Goal: Task Accomplishment & Management: Manage account settings

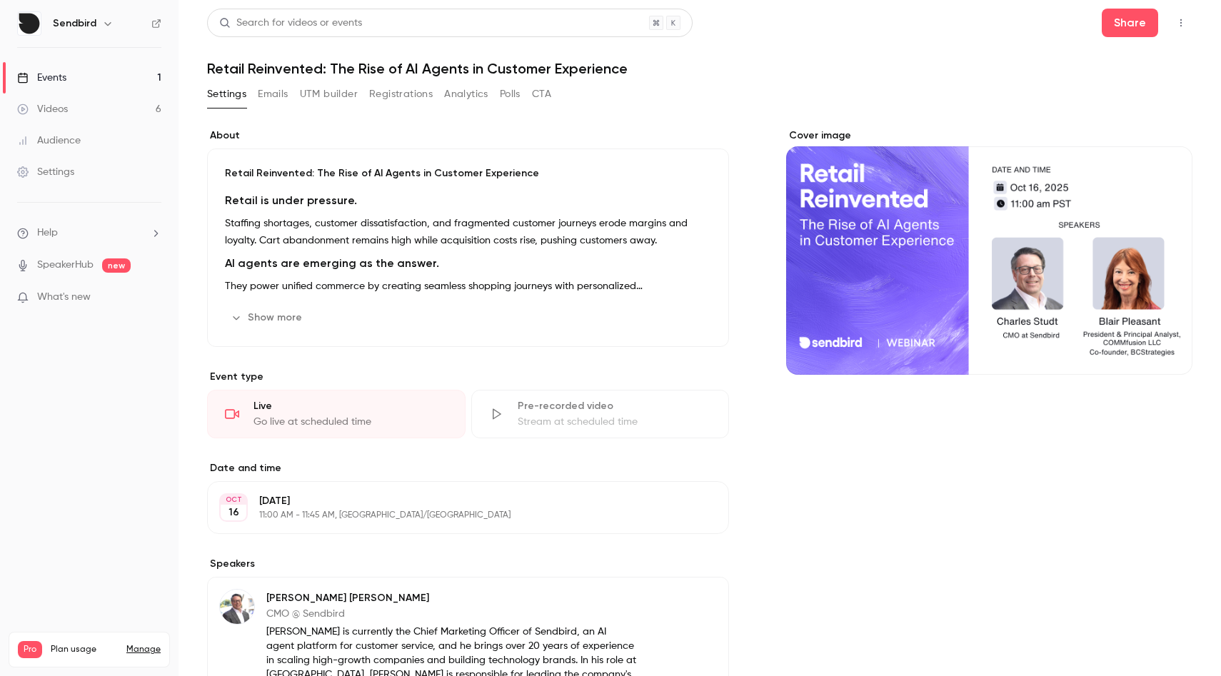
click at [749, 63] on h1 "Retail Reinvented: The Rise of AI Agents in Customer Experience" at bounding box center [700, 68] width 986 height 17
click at [266, 94] on button "Emails" at bounding box center [273, 94] width 30 height 23
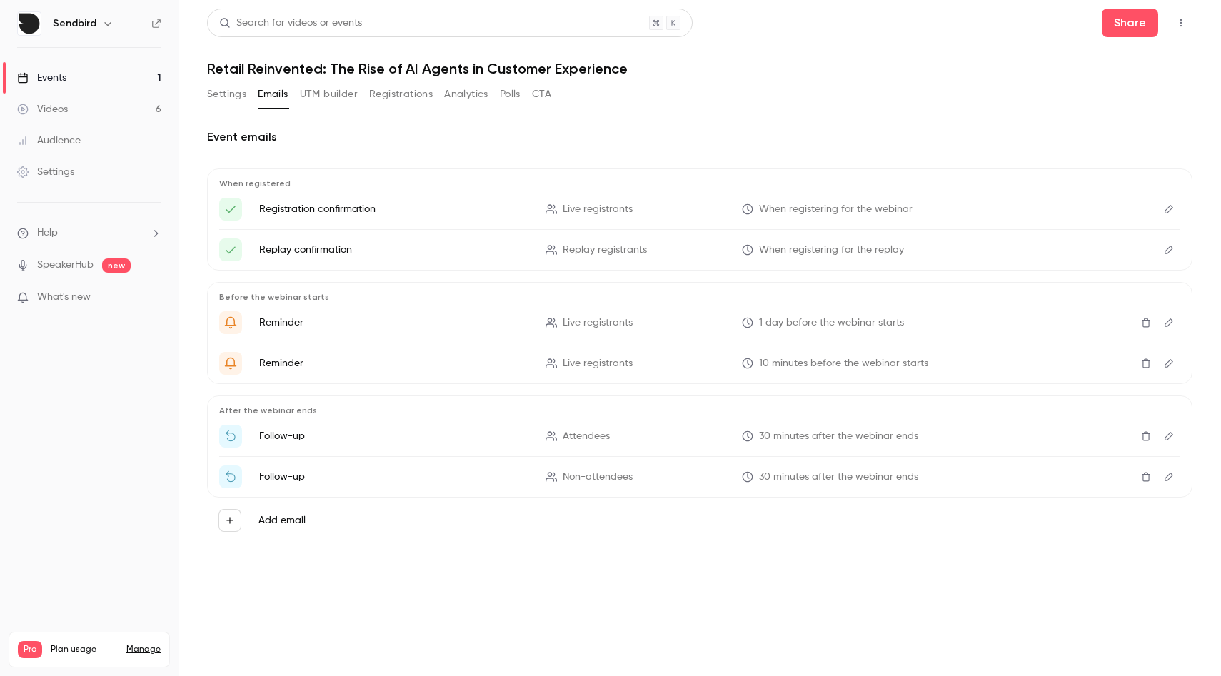
click at [231, 94] on button "Settings" at bounding box center [226, 94] width 39 height 23
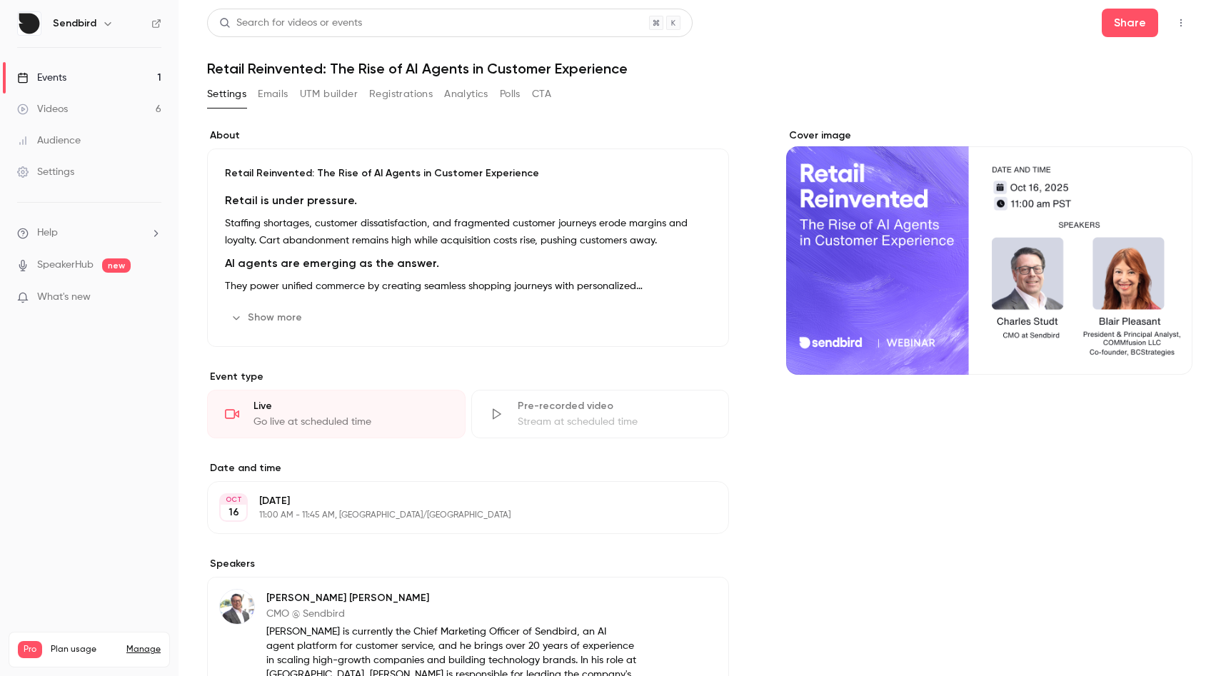
click at [326, 99] on button "UTM builder" at bounding box center [329, 94] width 58 height 23
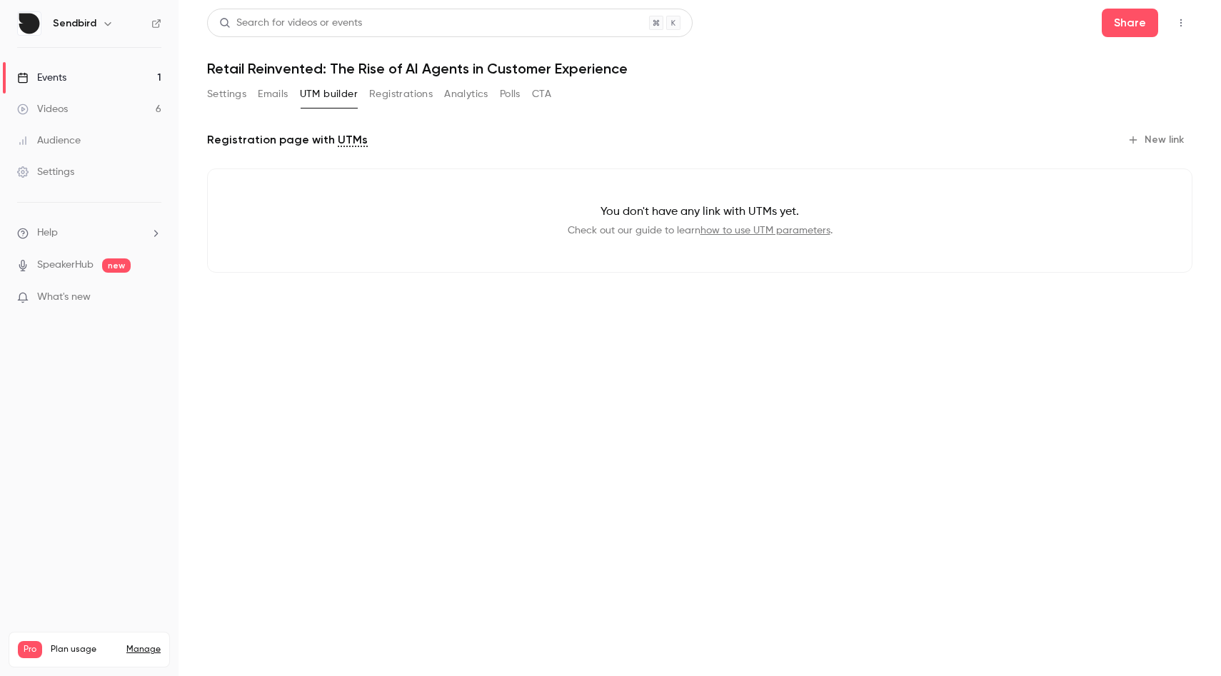
click at [229, 91] on button "Settings" at bounding box center [226, 94] width 39 height 23
